Goal: Task Accomplishment & Management: Manage account settings

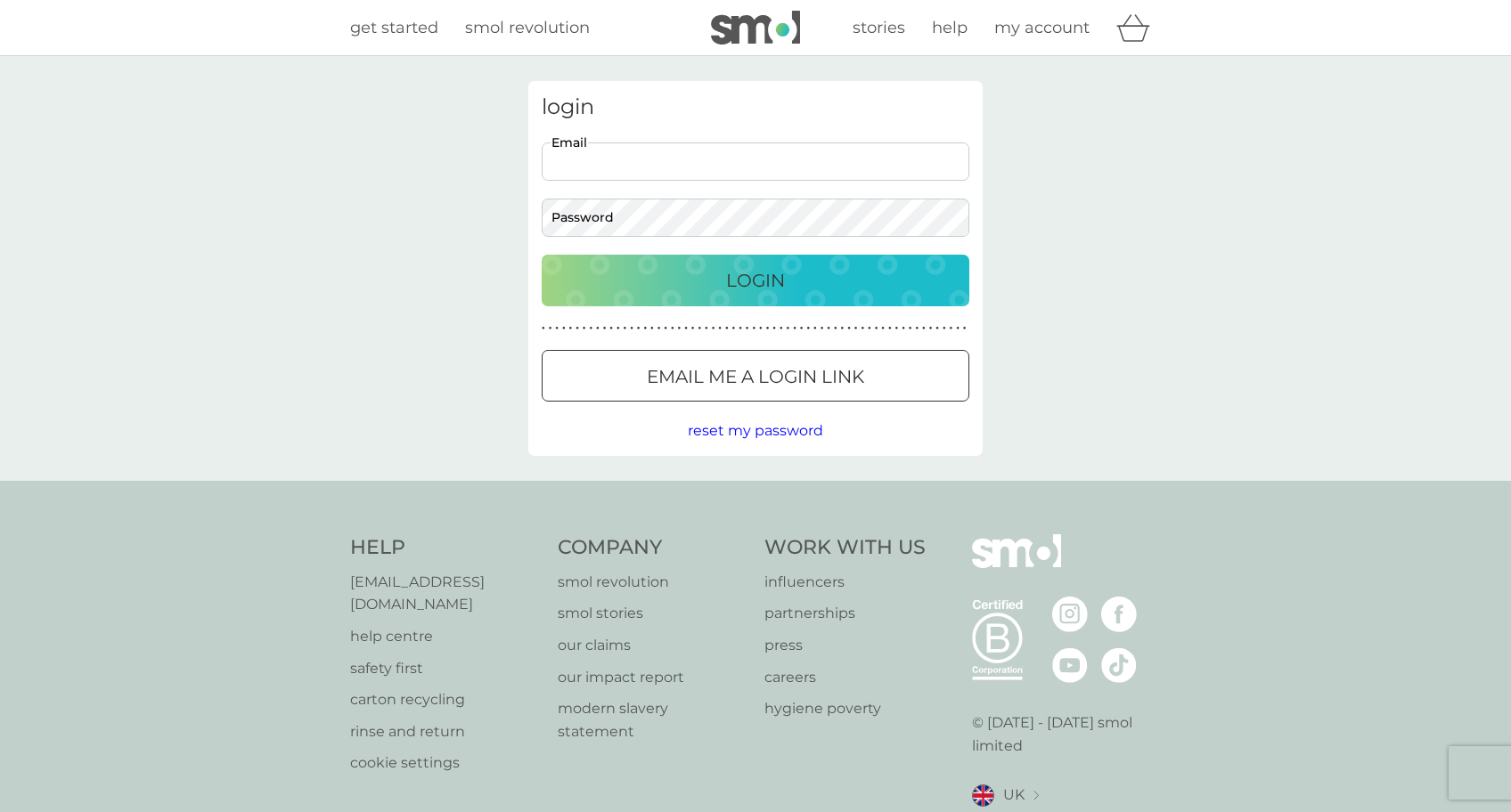
type input "[EMAIL_ADDRESS][DOMAIN_NAME]"
click at [694, 277] on div "Login" at bounding box center [755, 280] width 392 height 28
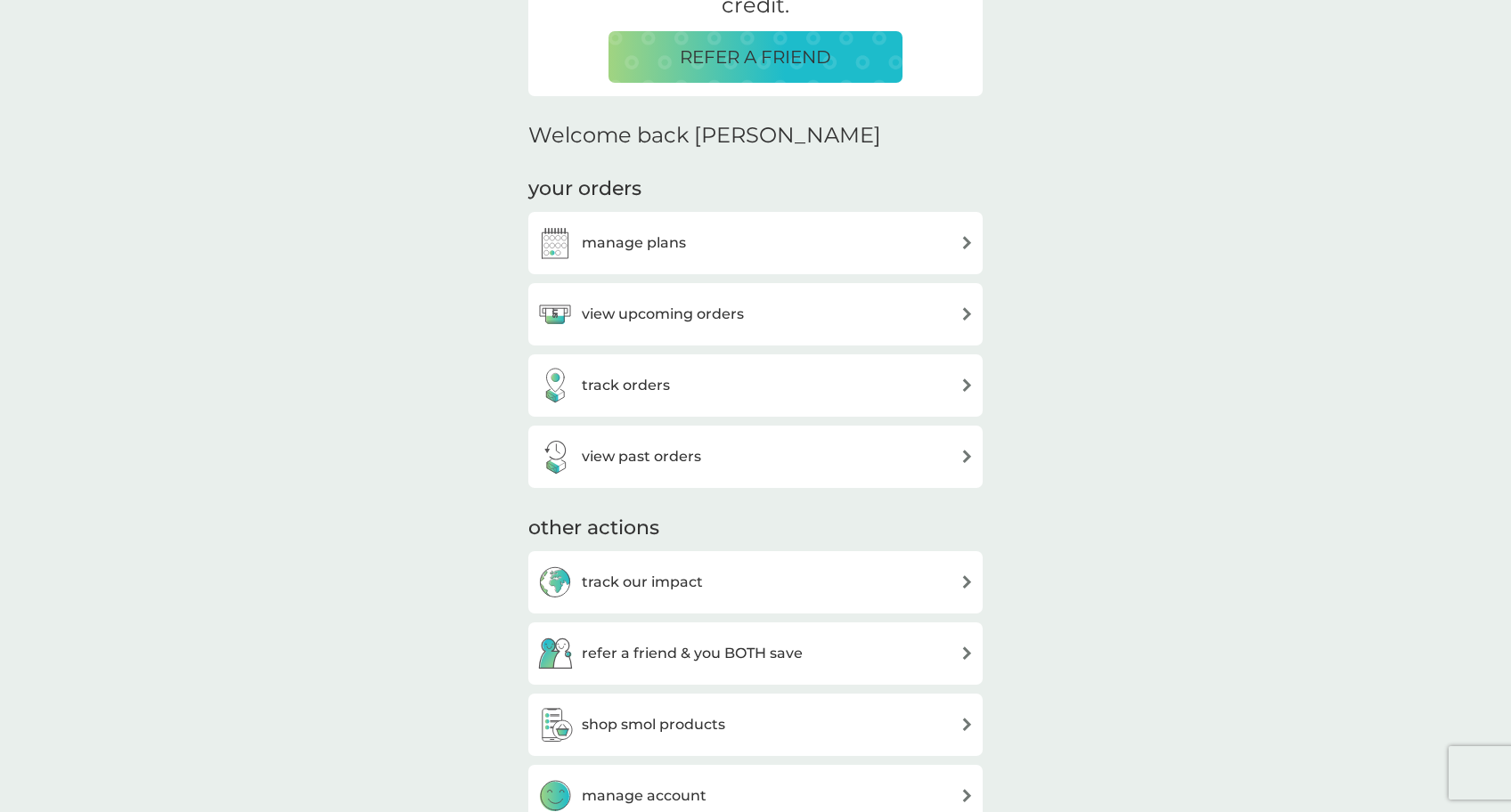
scroll to position [462, 0]
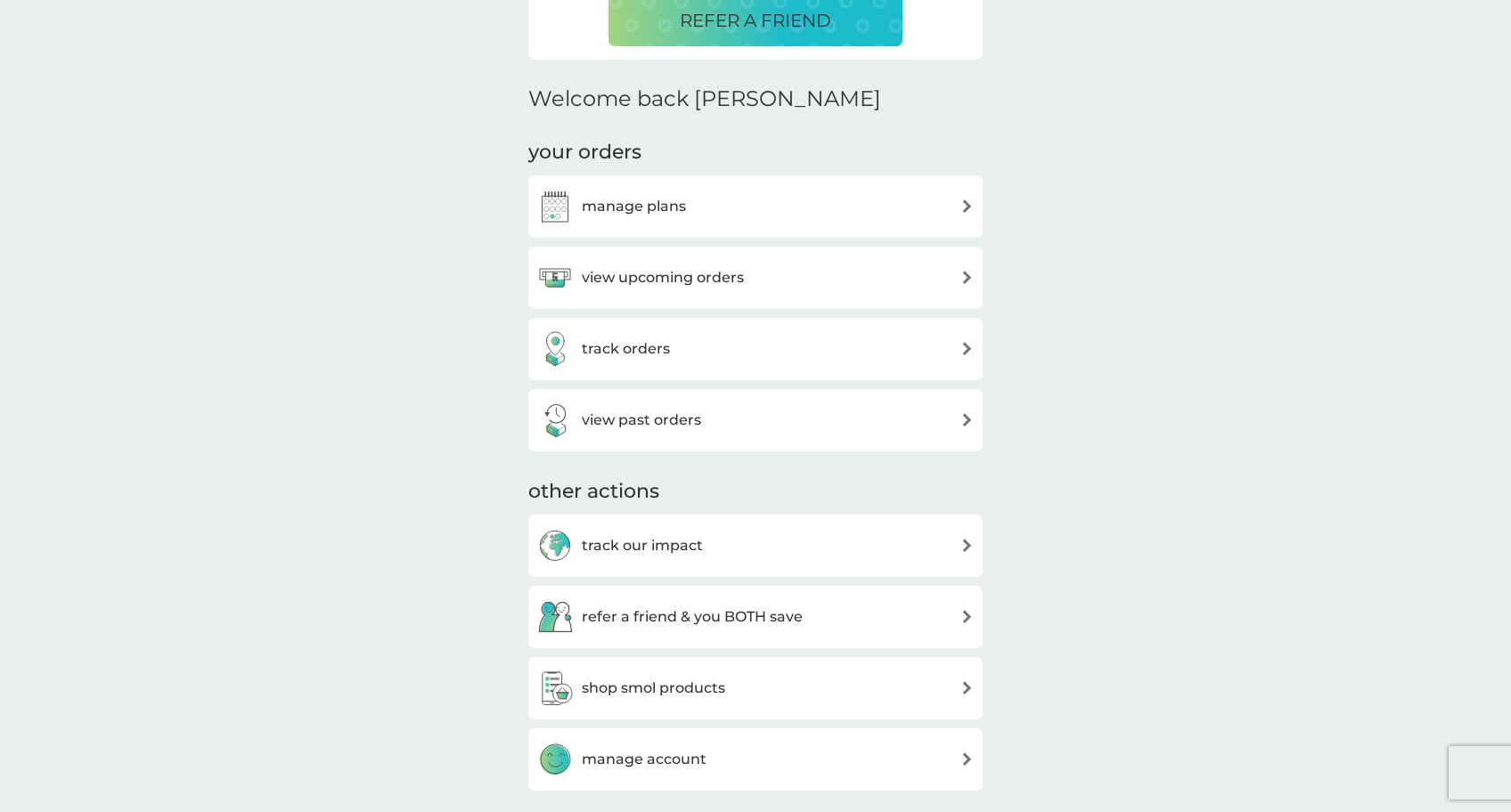
click at [818, 277] on div "view upcoming orders" at bounding box center [756, 278] width 436 height 35
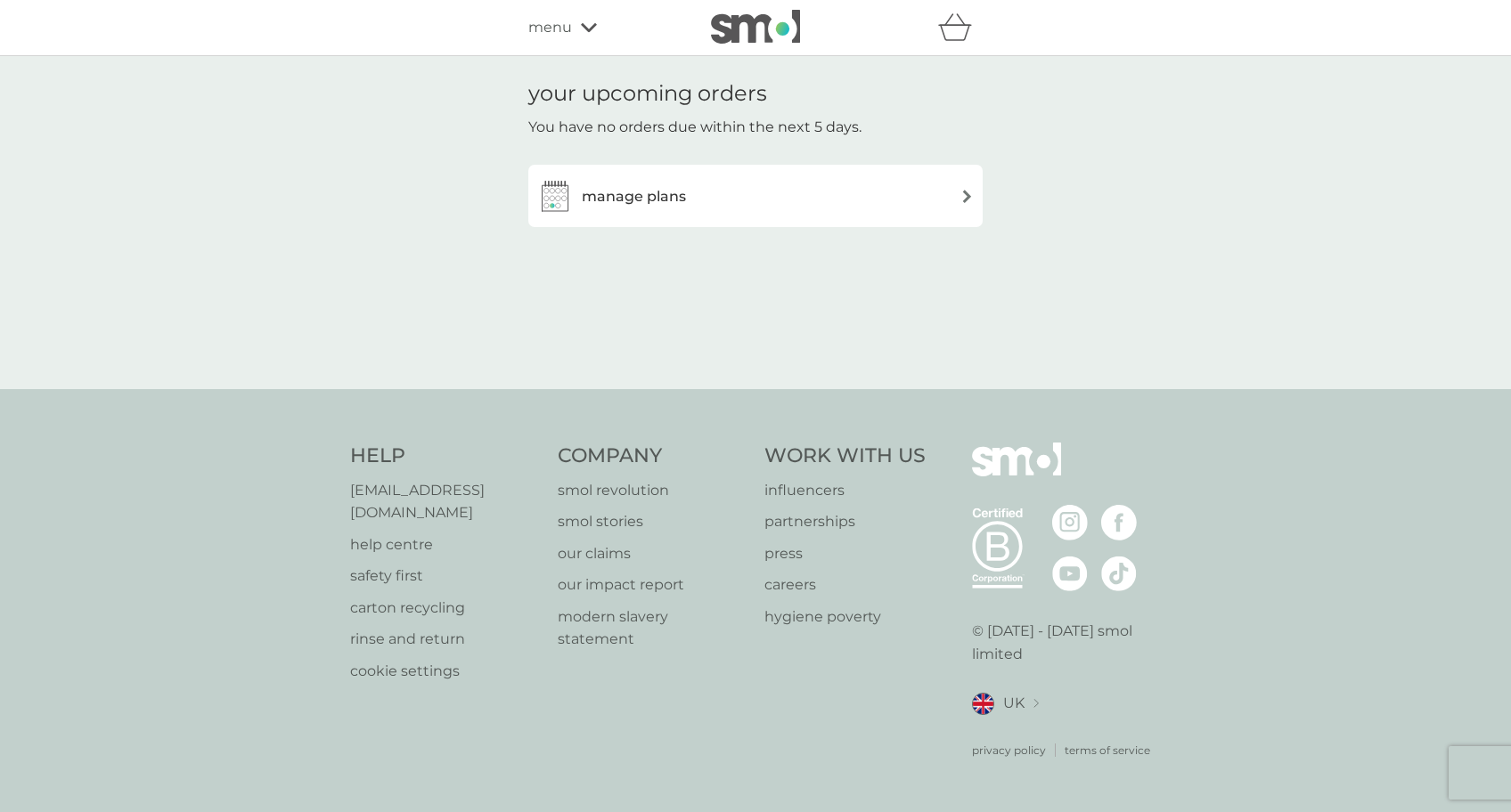
click at [870, 191] on div "manage plans" at bounding box center [756, 195] width 436 height 35
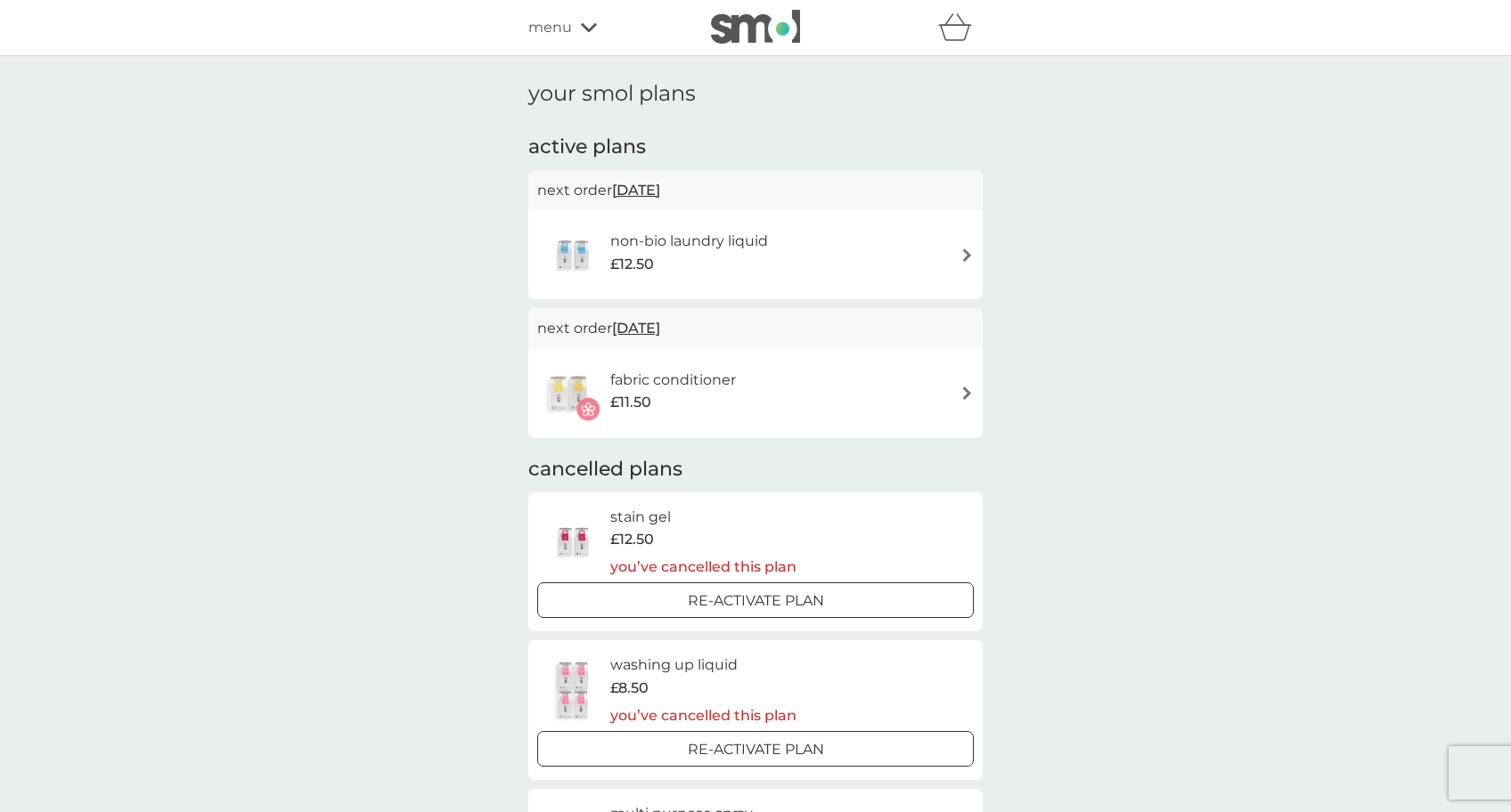
click at [922, 275] on div "non-bio laundry liquid £12.50" at bounding box center [756, 254] width 436 height 62
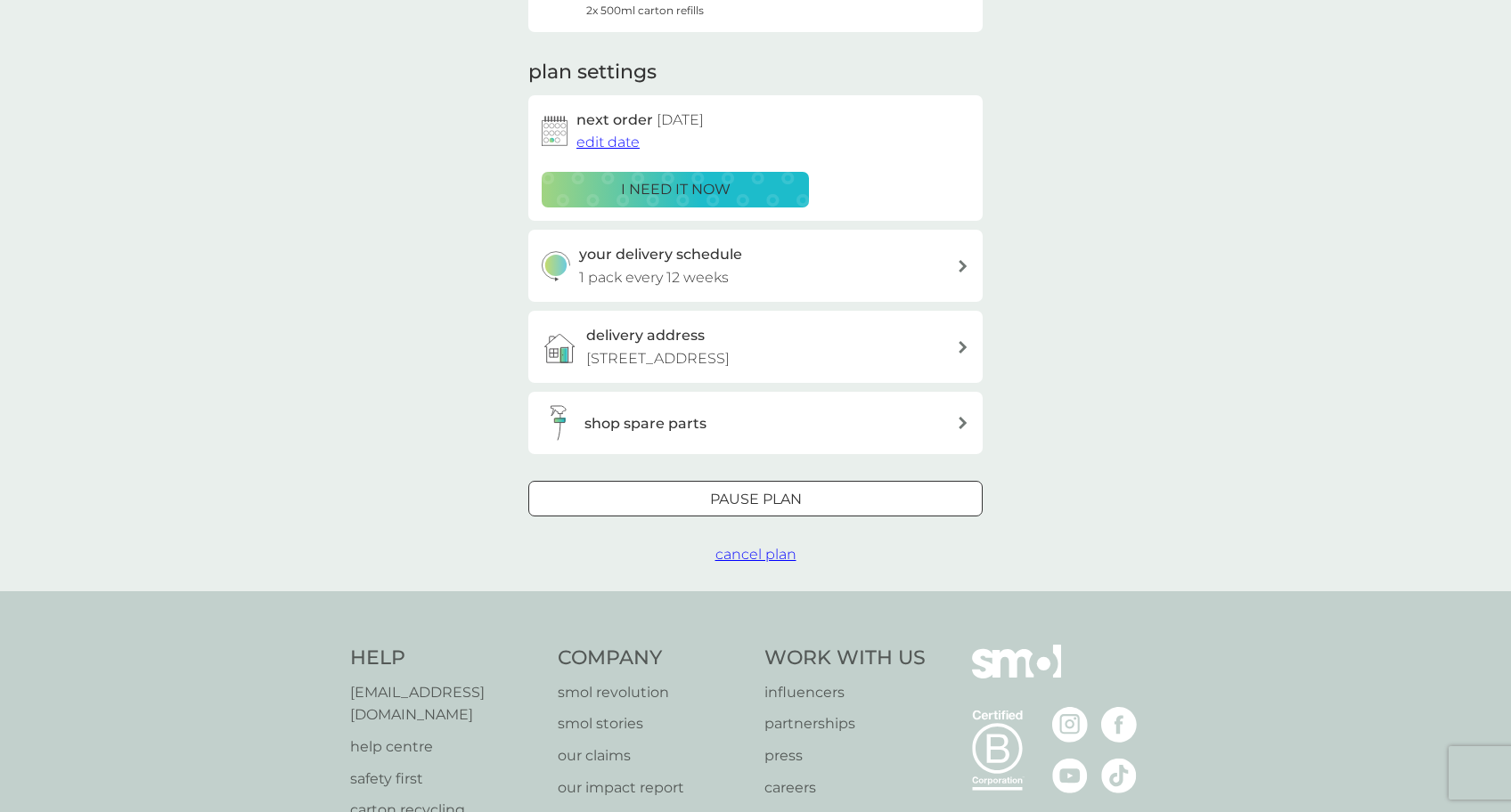
scroll to position [241, 0]
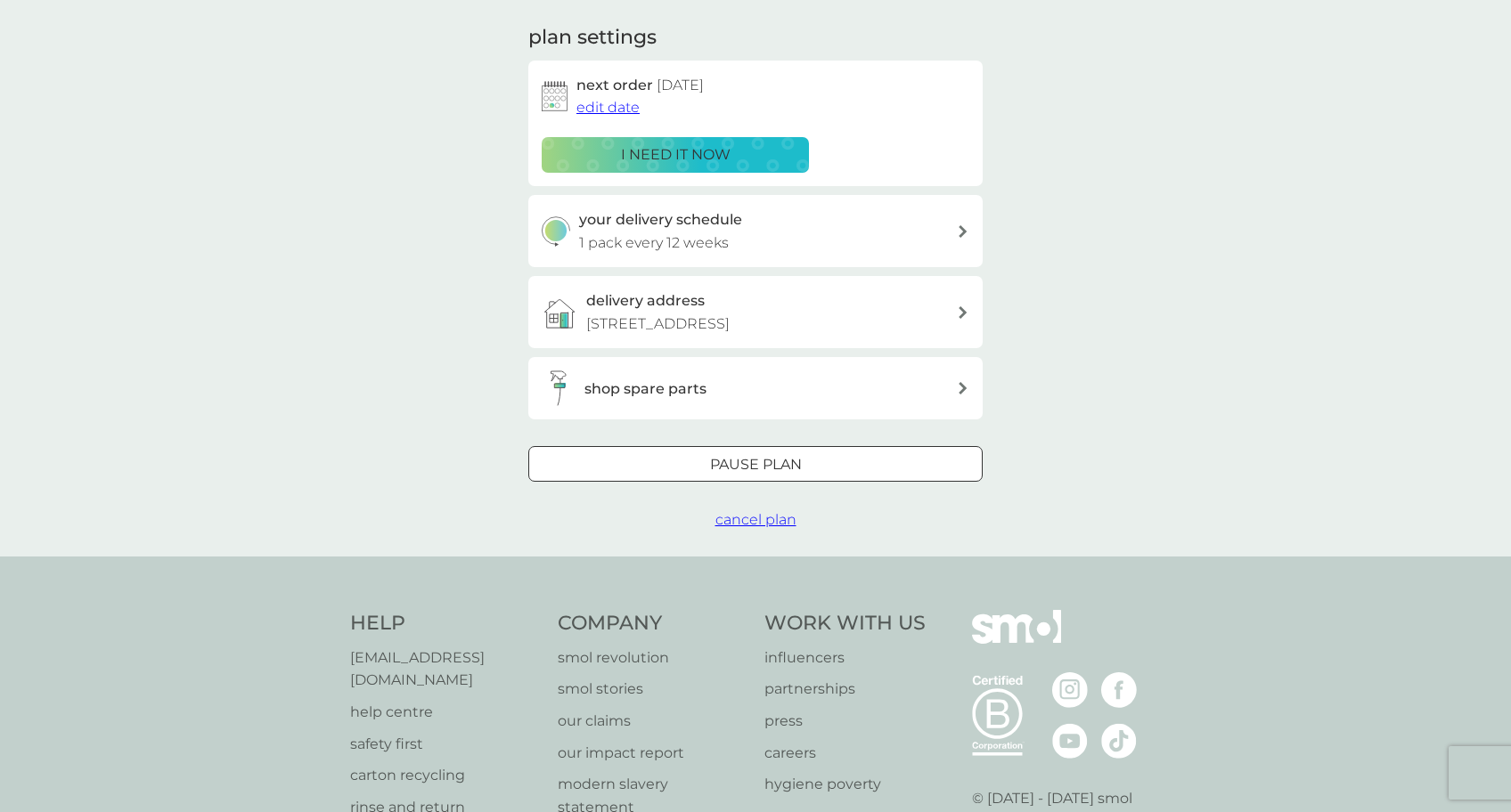
click at [758, 511] on span "cancel plan" at bounding box center [756, 518] width 82 height 17
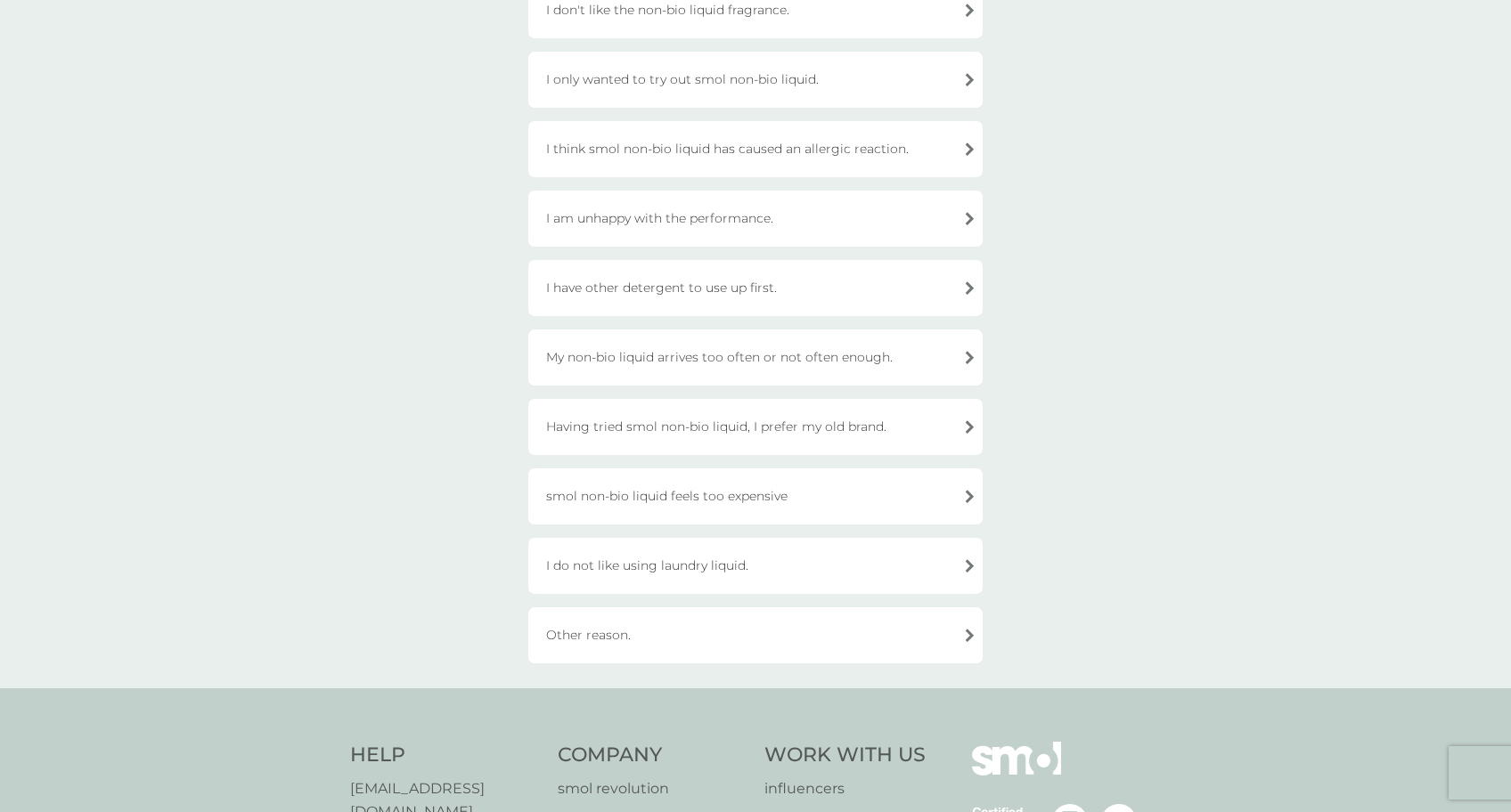
scroll to position [233, 0]
click at [866, 283] on div "I have other detergent to use up first." at bounding box center [756, 284] width 454 height 56
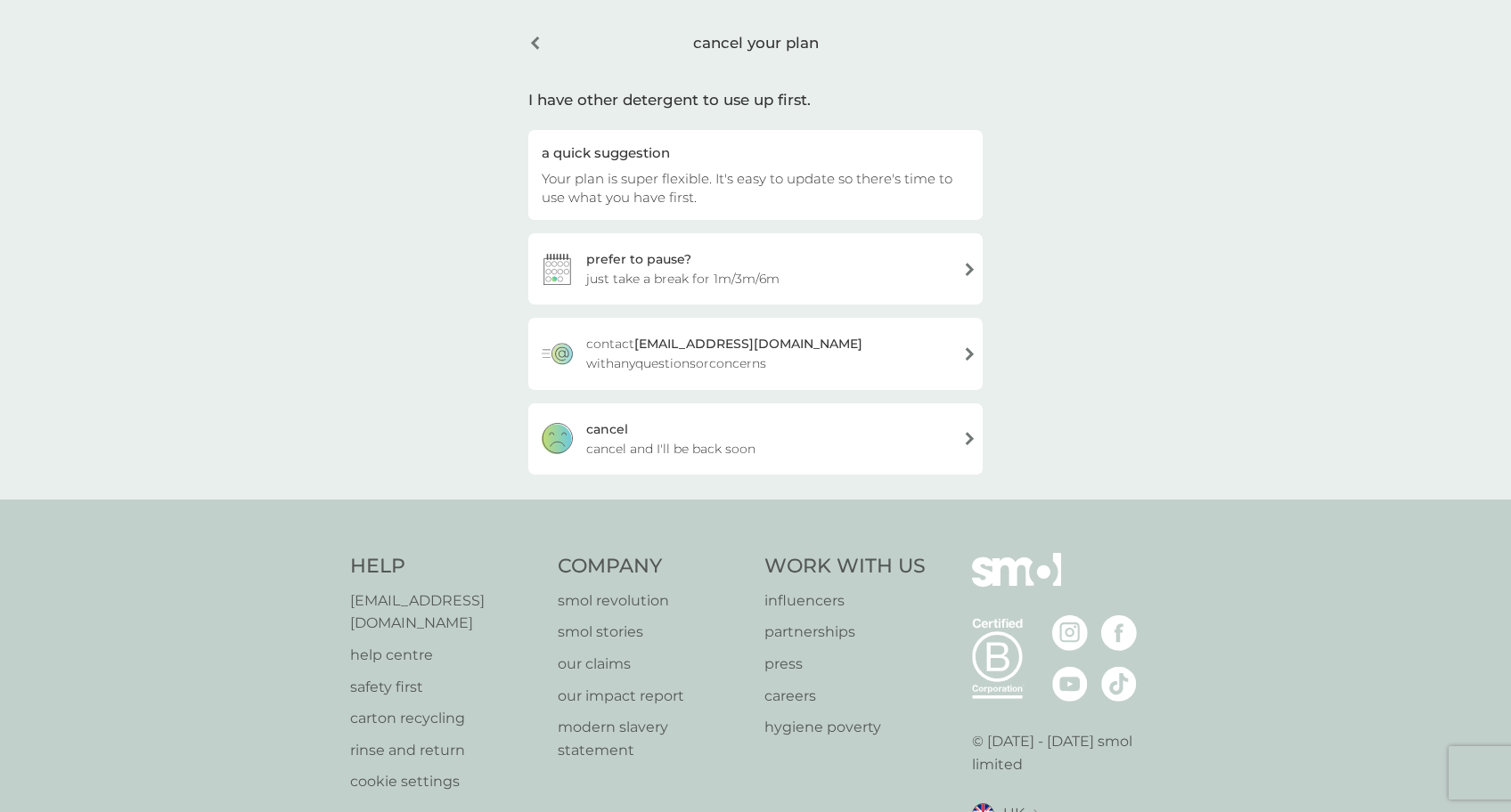
scroll to position [11, 0]
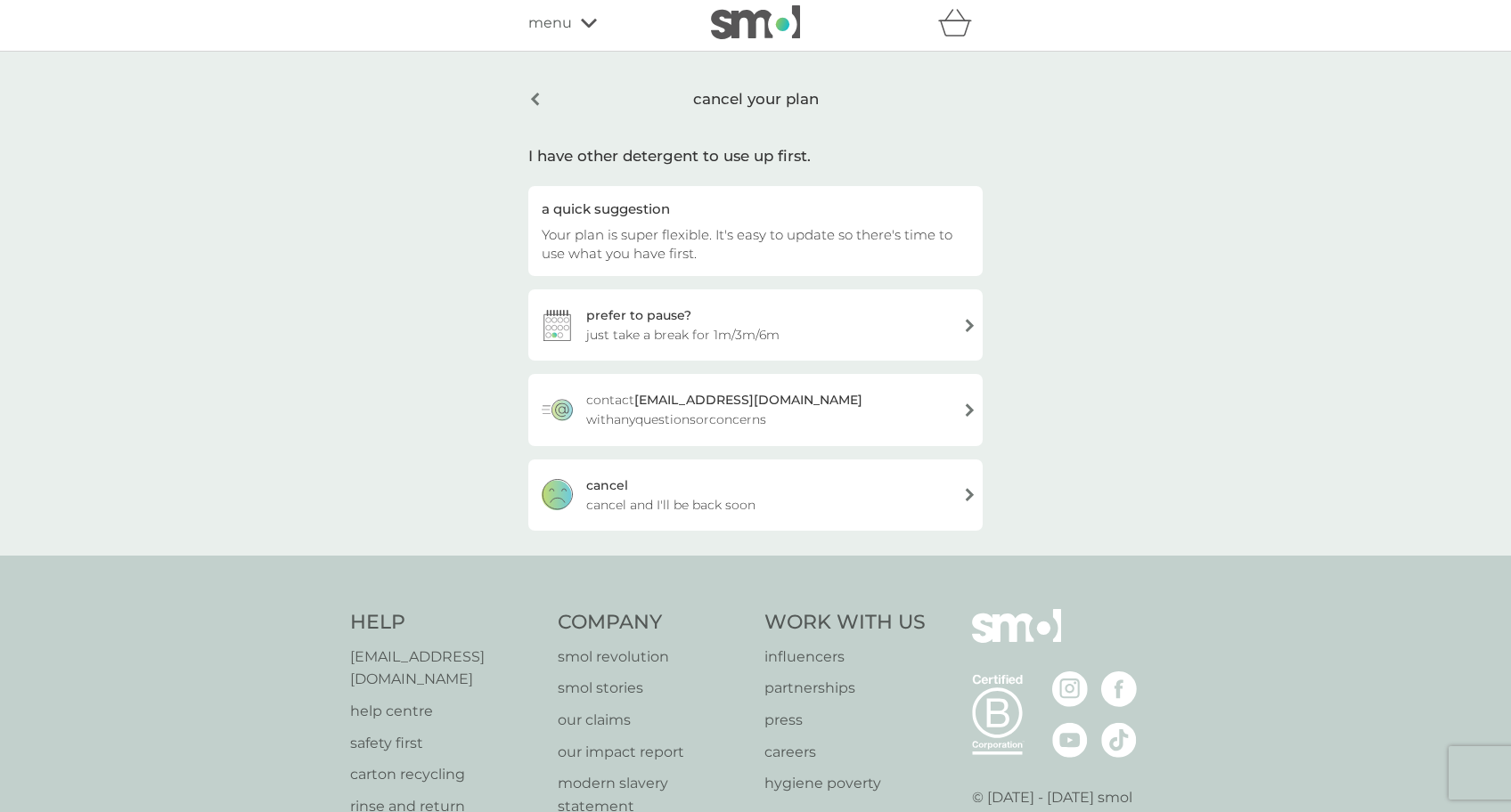
click at [873, 492] on div "[PERSON_NAME] and I'll be back soon" at bounding box center [756, 495] width 454 height 72
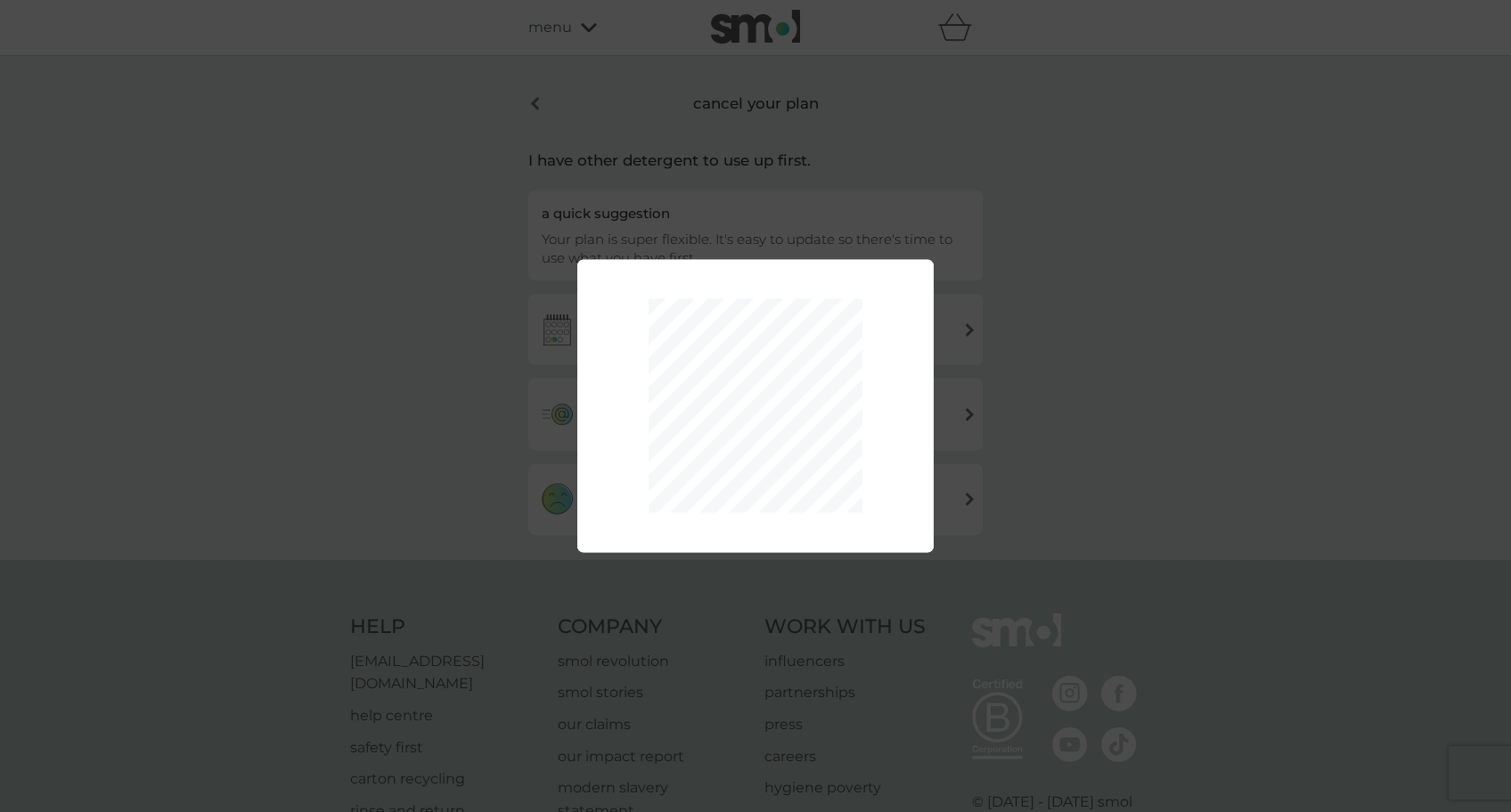
scroll to position [3, 0]
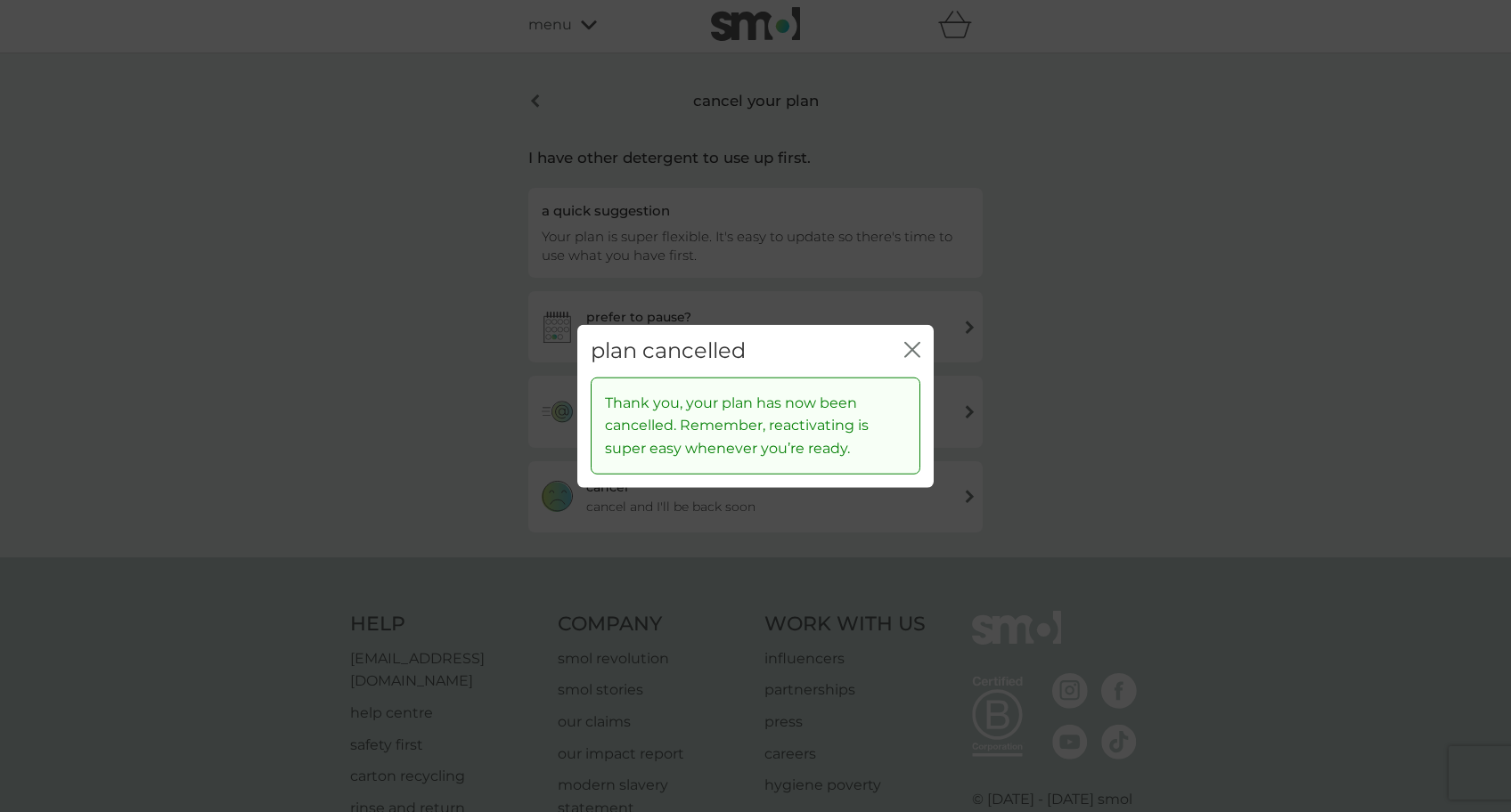
click at [908, 348] on icon "close" at bounding box center [912, 350] width 16 height 16
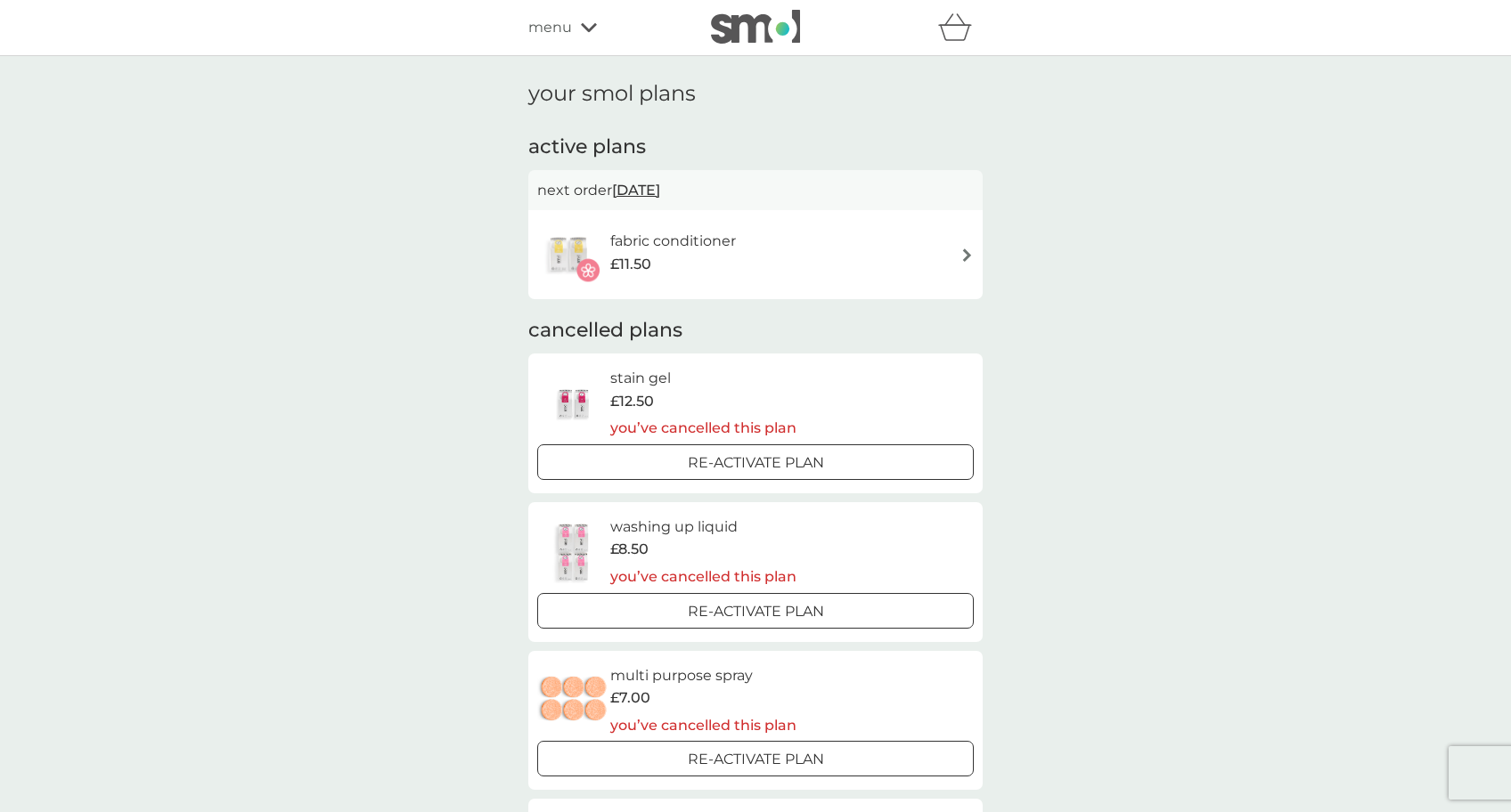
click at [749, 243] on div "fabric conditioner £11.50" at bounding box center [682, 254] width 143 height 50
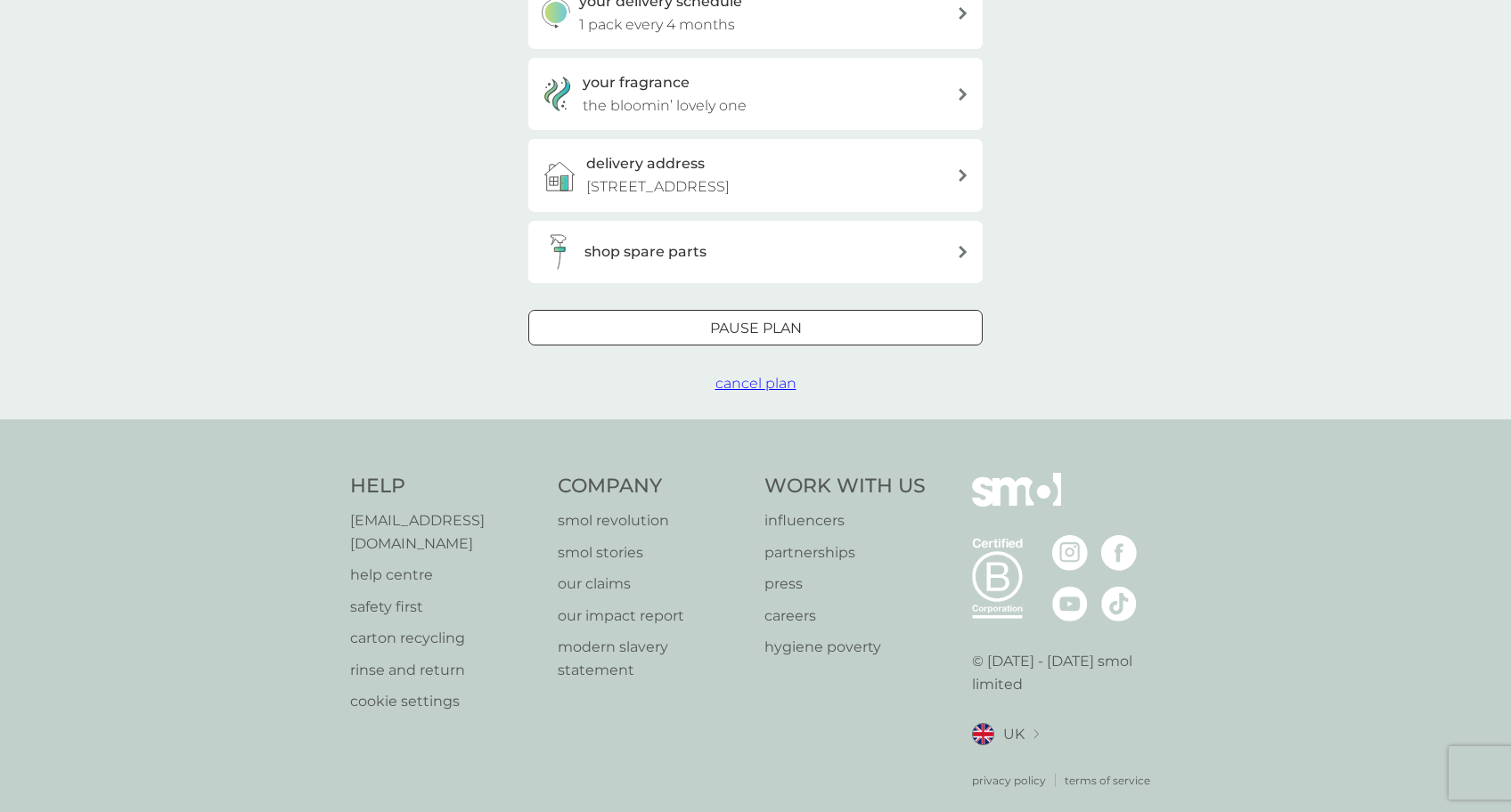
scroll to position [458, 0]
click at [753, 379] on span "cancel plan" at bounding box center [756, 384] width 82 height 17
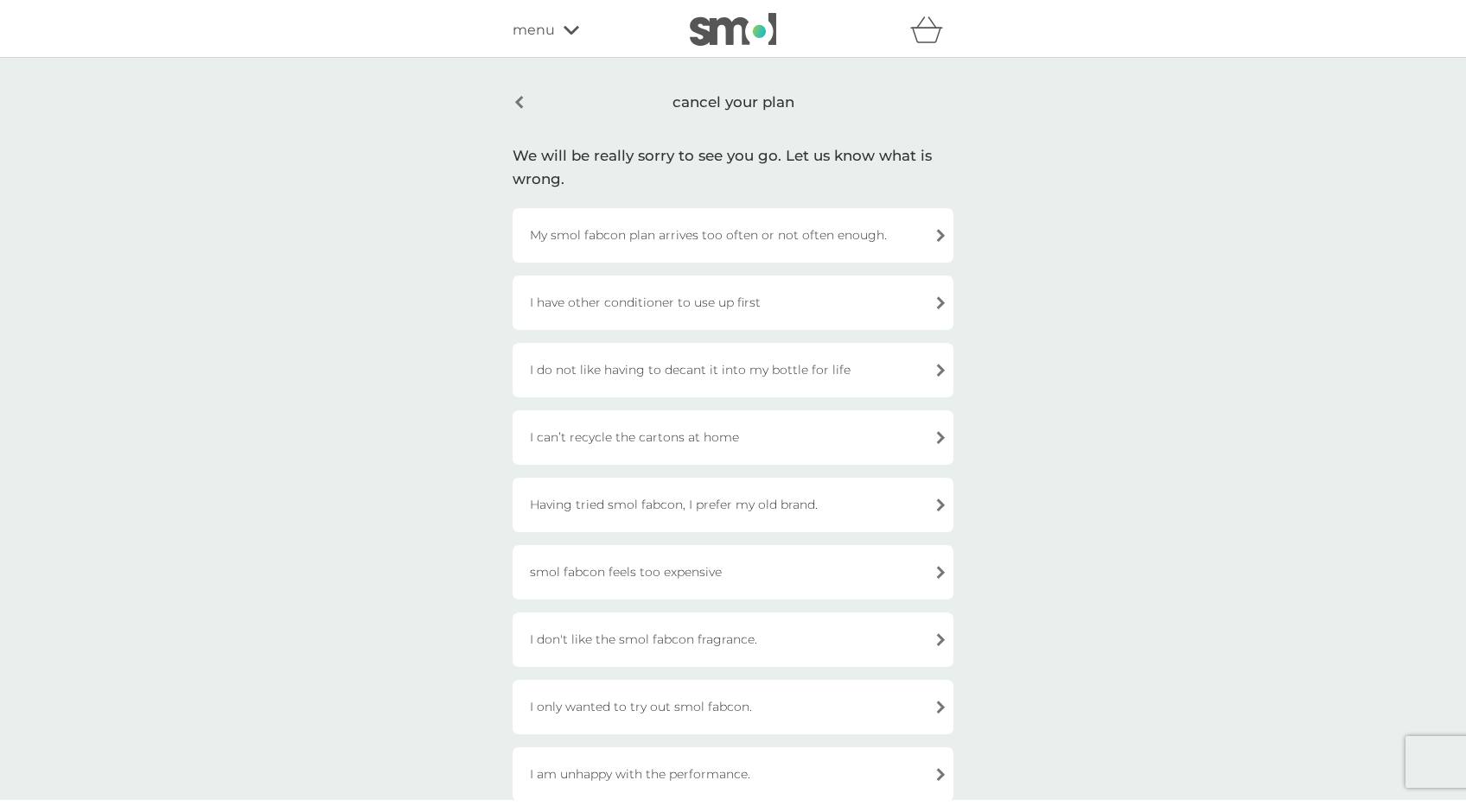
scroll to position [14, 0]
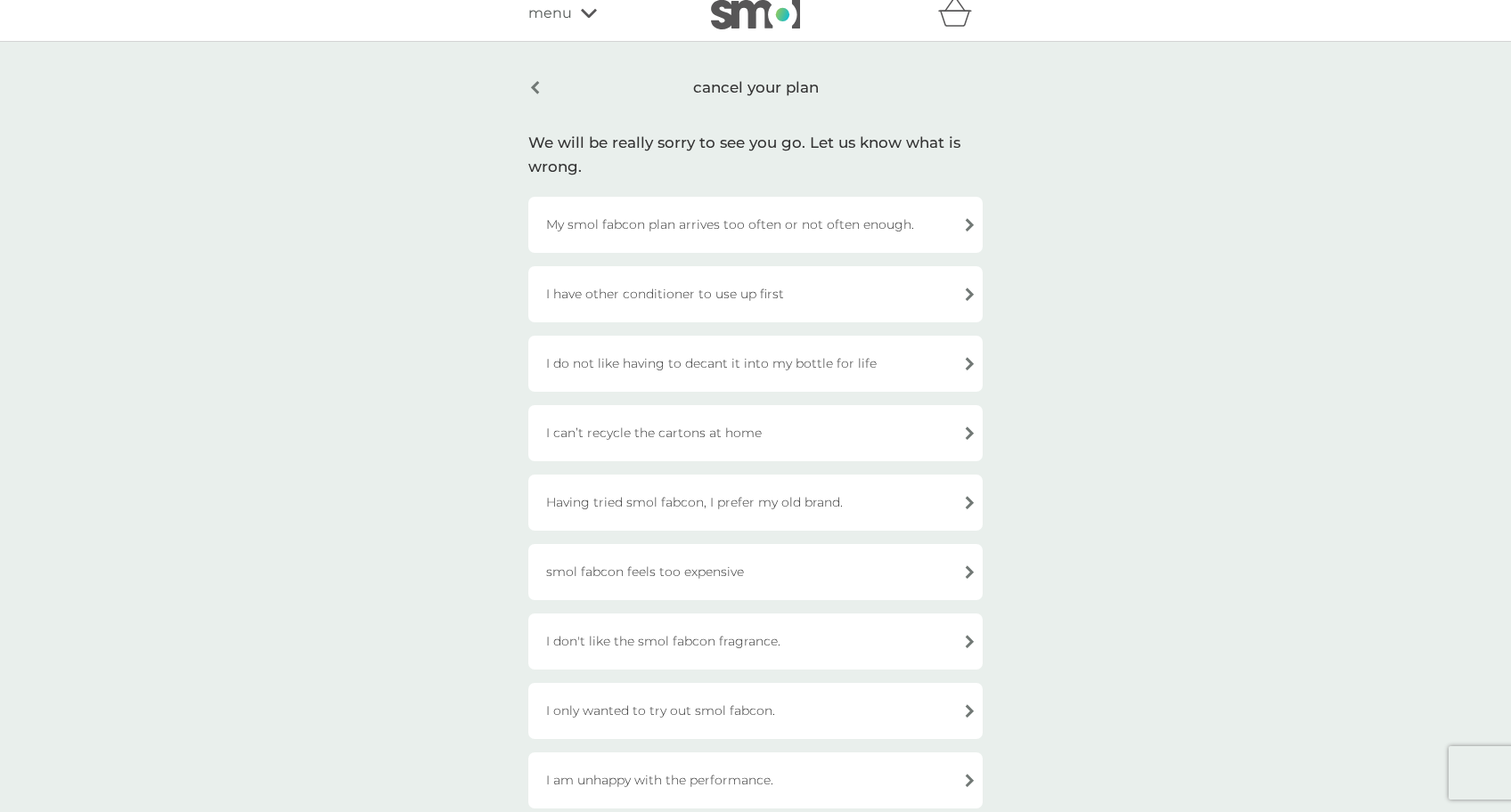
click at [781, 304] on div "I have other conditioner to use up first" at bounding box center [756, 294] width 454 height 56
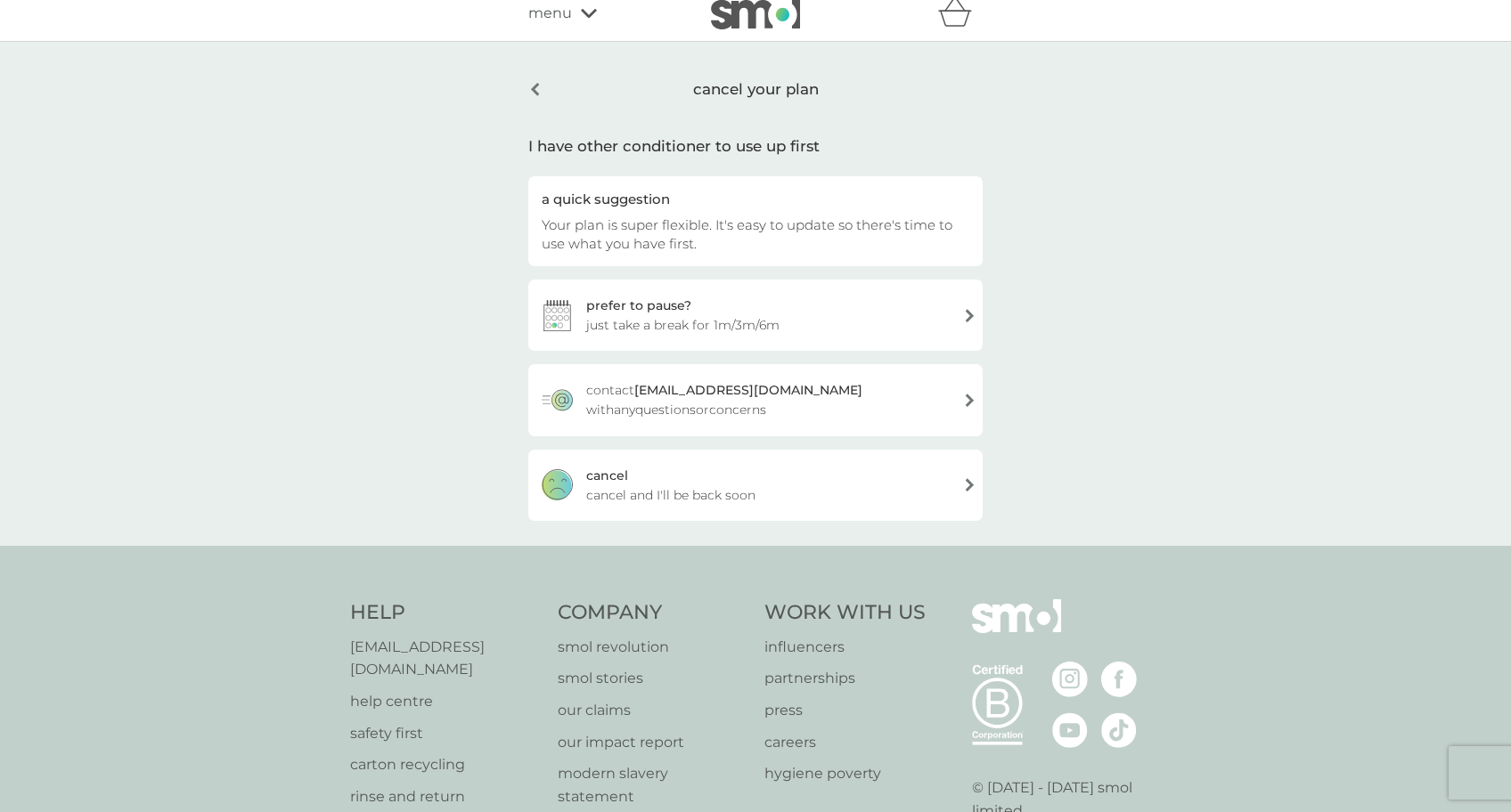
click at [801, 491] on div "[PERSON_NAME] and I'll be back soon" at bounding box center [756, 485] width 454 height 72
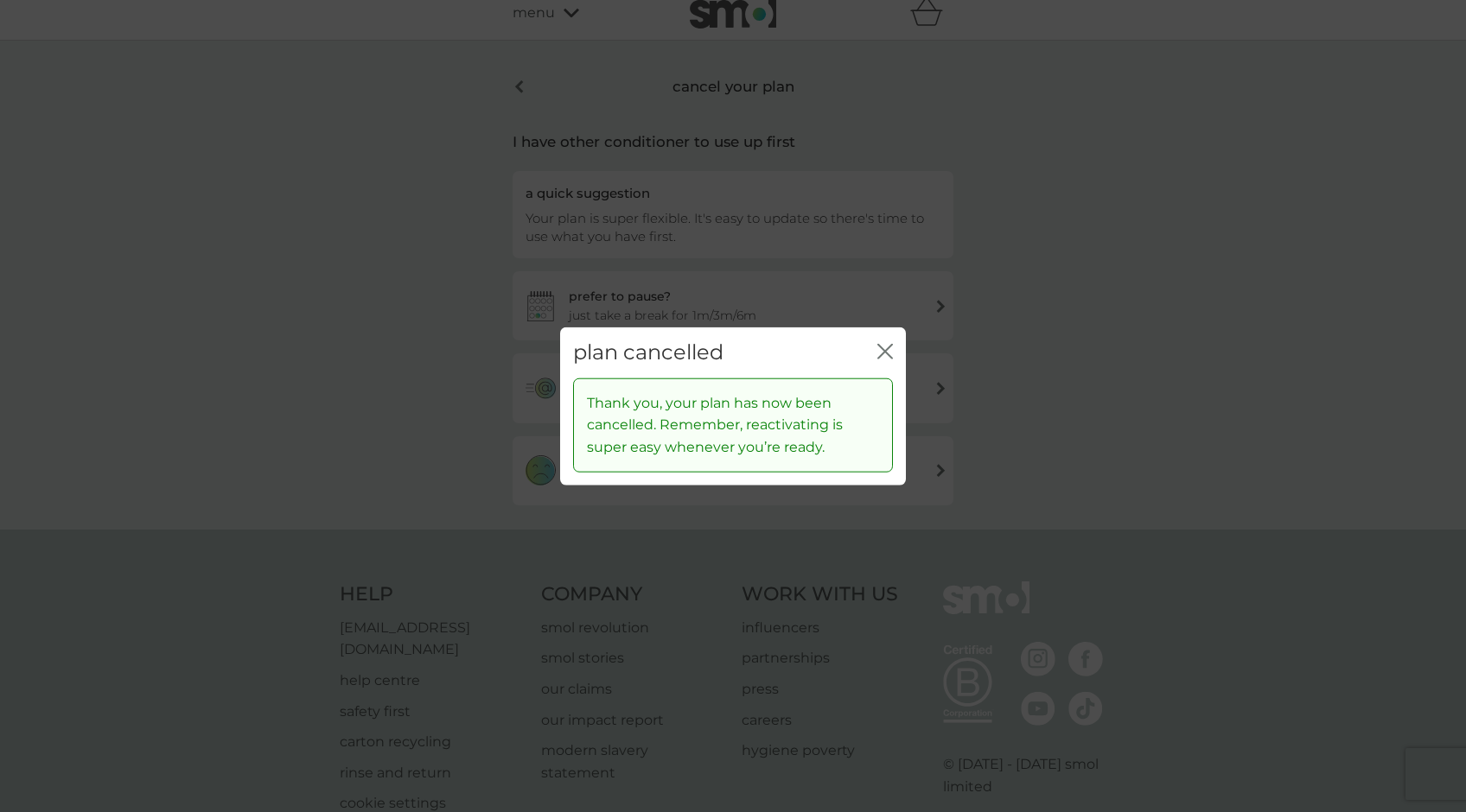
click at [882, 349] on icon "close" at bounding box center [881, 352] width 7 height 14
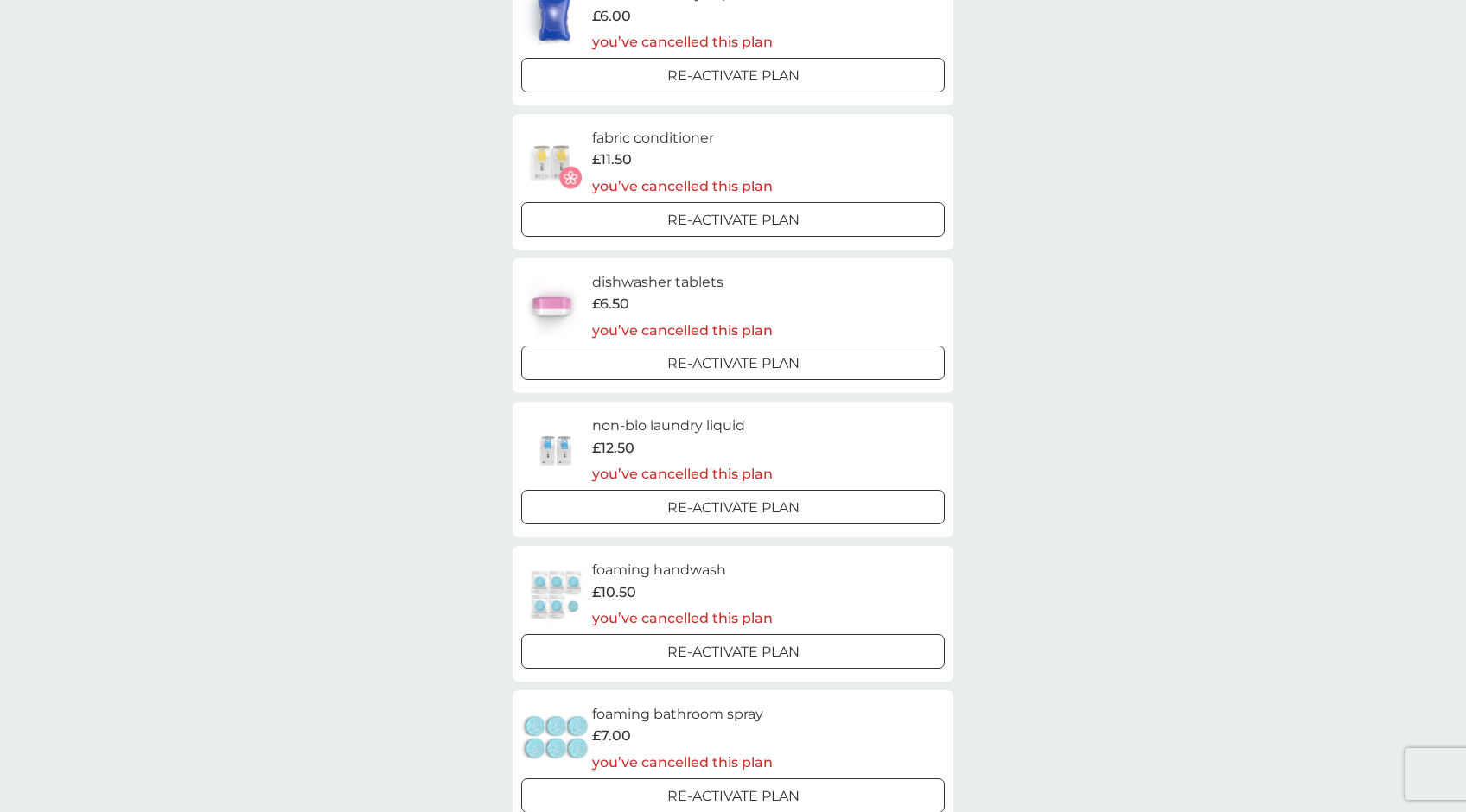
scroll to position [417, 0]
